Goal: Purchase product/service

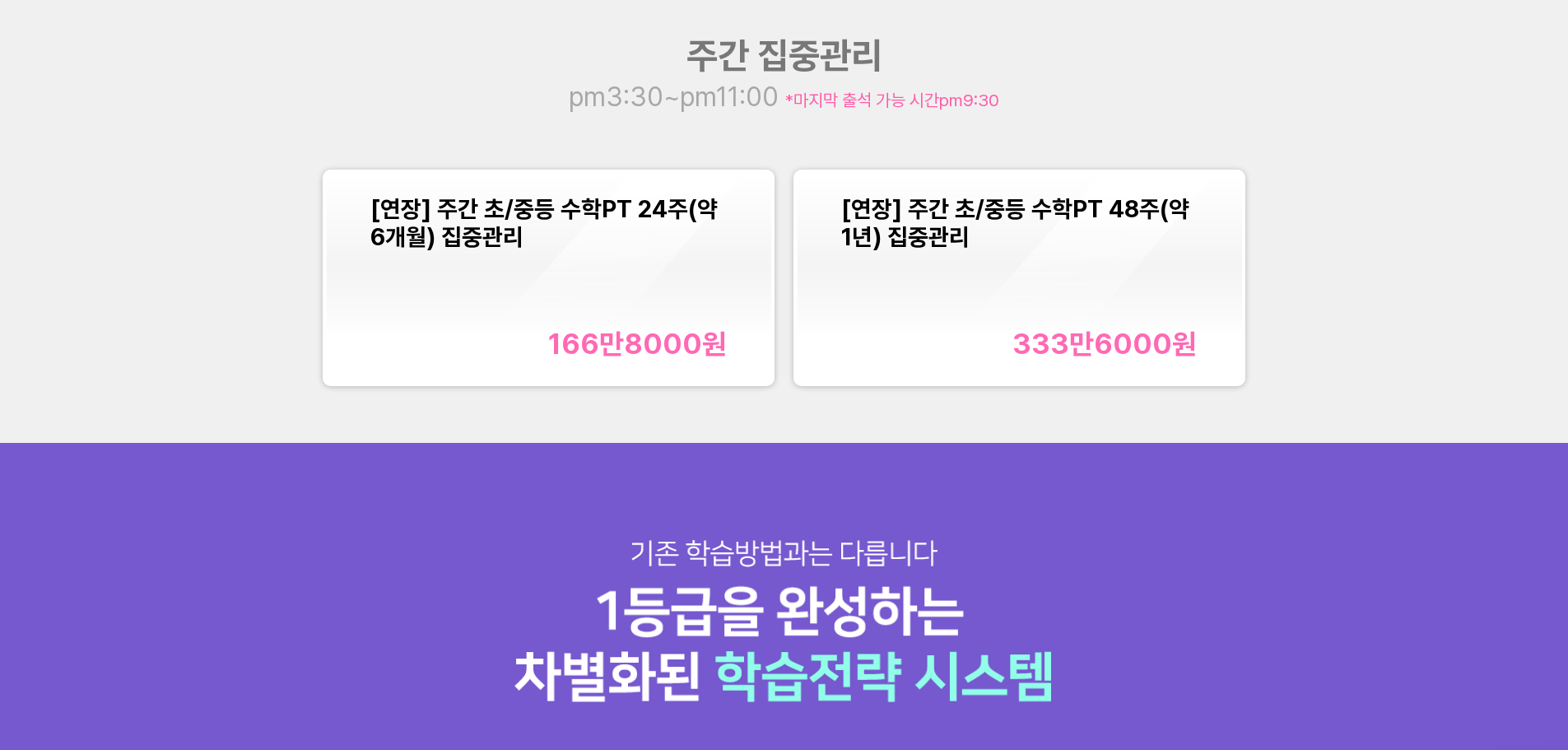
scroll to position [2141, 0]
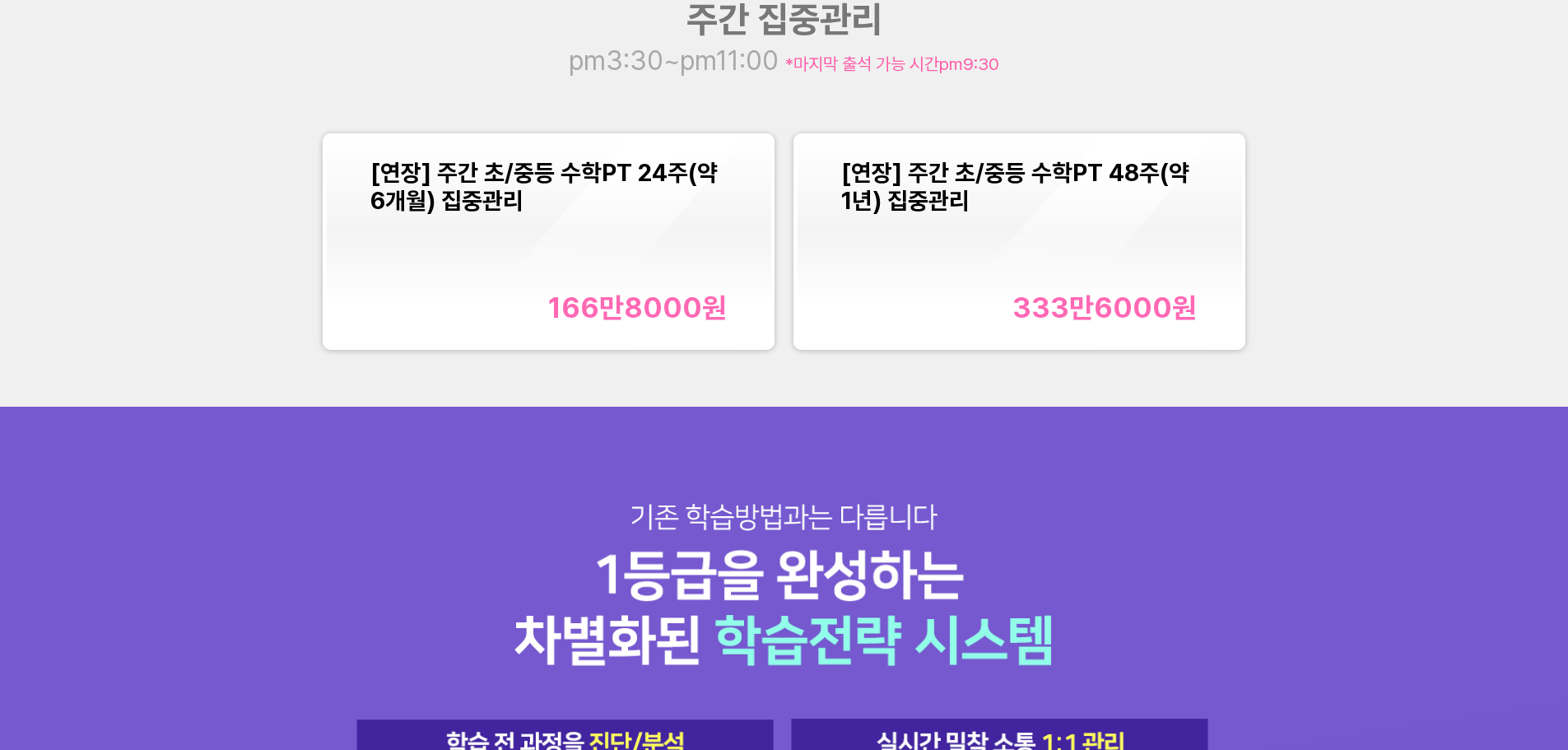
click at [641, 299] on div "166만8000 원" at bounding box center [637, 307] width 178 height 34
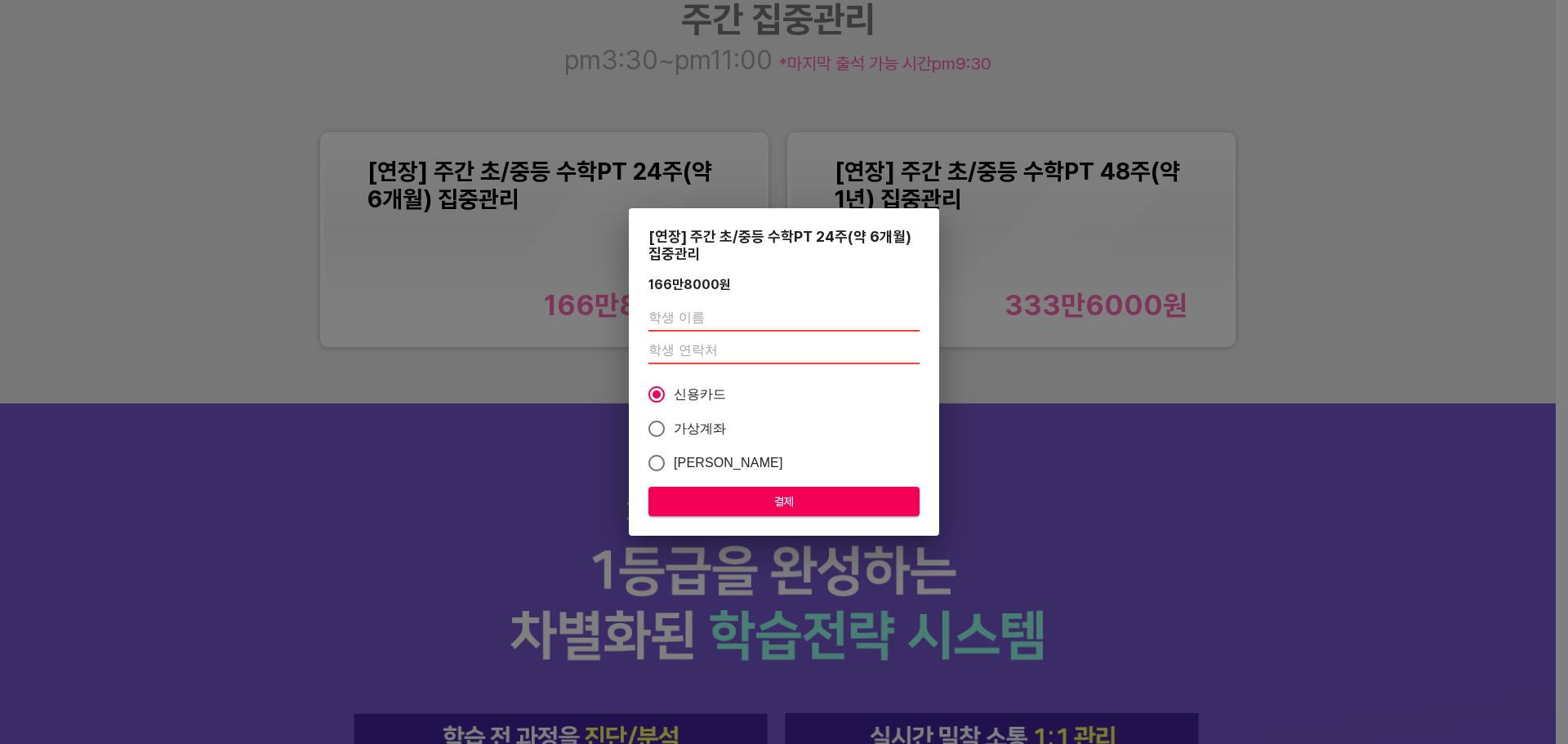
click at [678, 314] on input "text" at bounding box center [784, 318] width 271 height 26
type input "[PERSON_NAME]"
click at [760, 343] on input "number" at bounding box center [784, 351] width 271 height 26
click at [758, 356] on input "010" at bounding box center [784, 351] width 271 height 26
type input "01049970302"
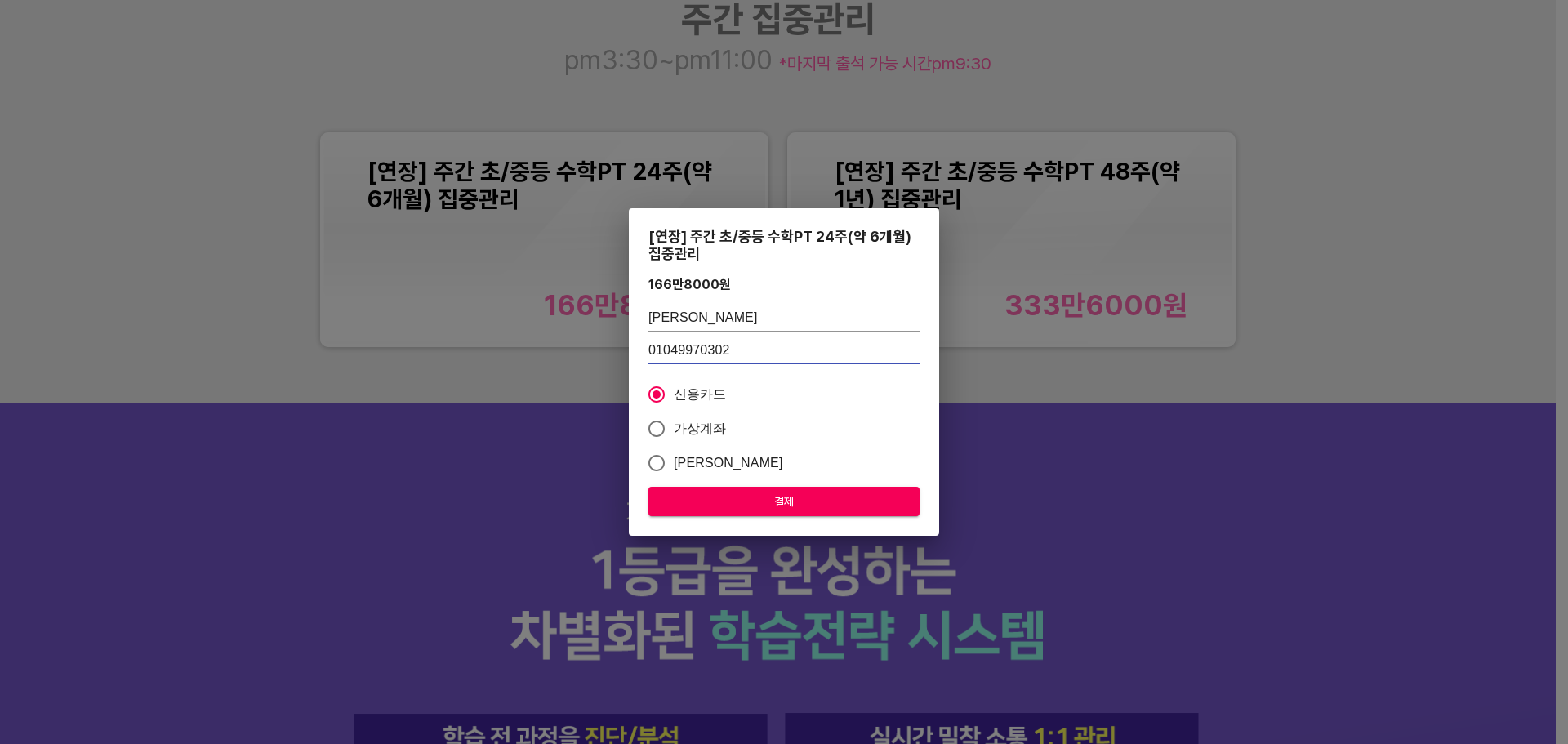
click at [842, 507] on span "결제" at bounding box center [784, 502] width 245 height 20
